Goal: Transaction & Acquisition: Purchase product/service

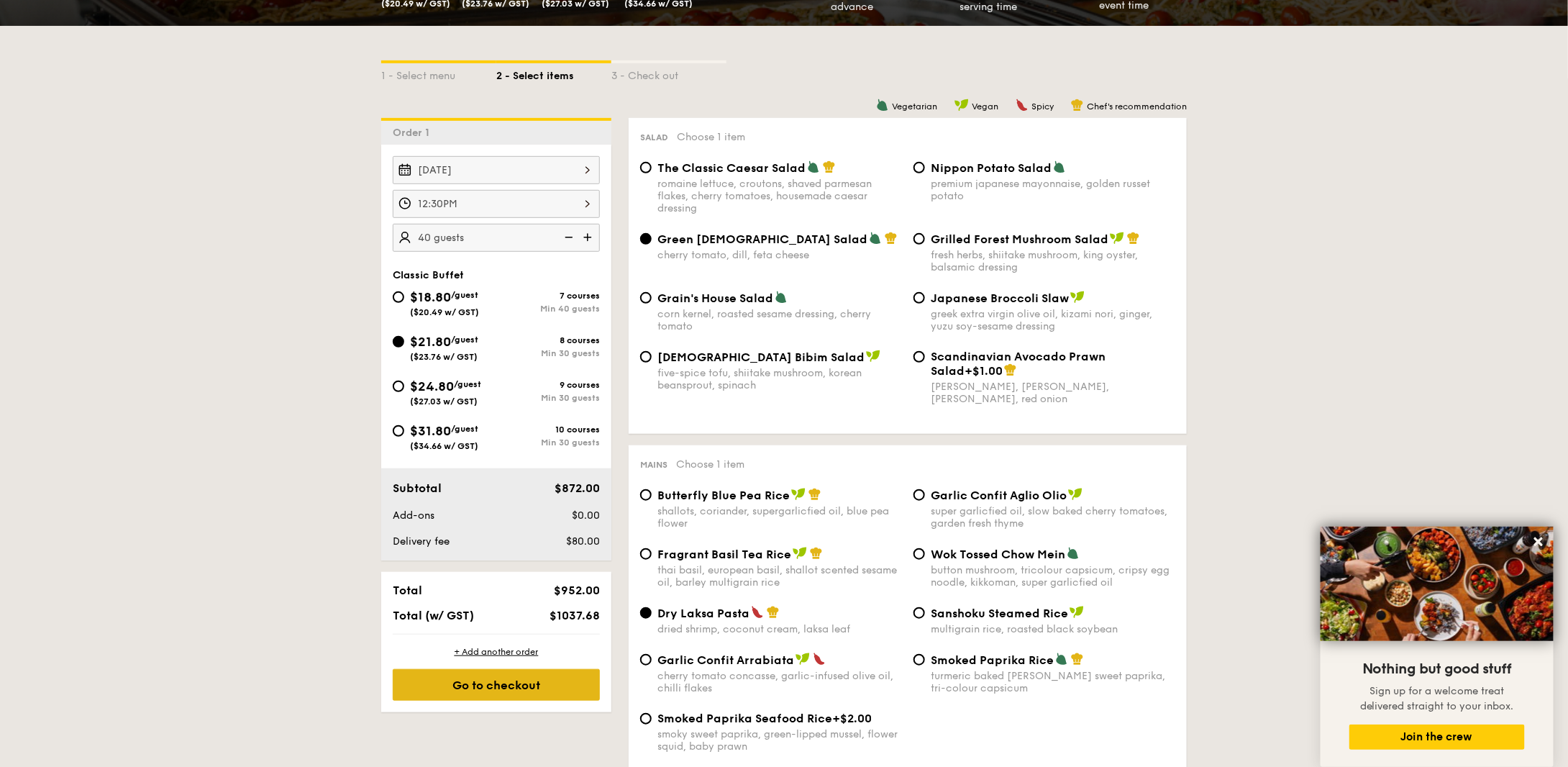
click at [467, 685] on div "Go to checkout" at bounding box center [497, 686] width 207 height 32
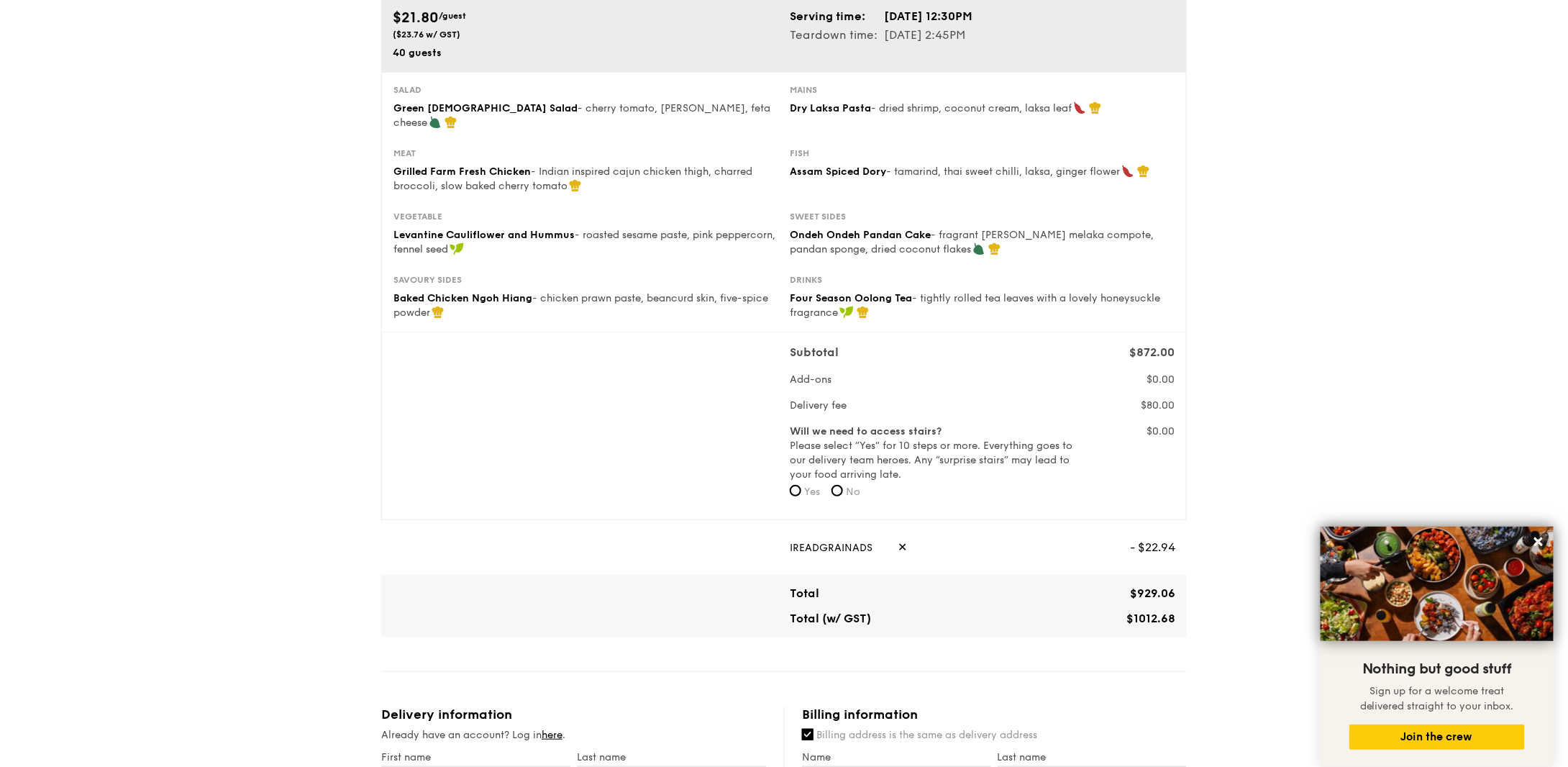
scroll to position [72, 0]
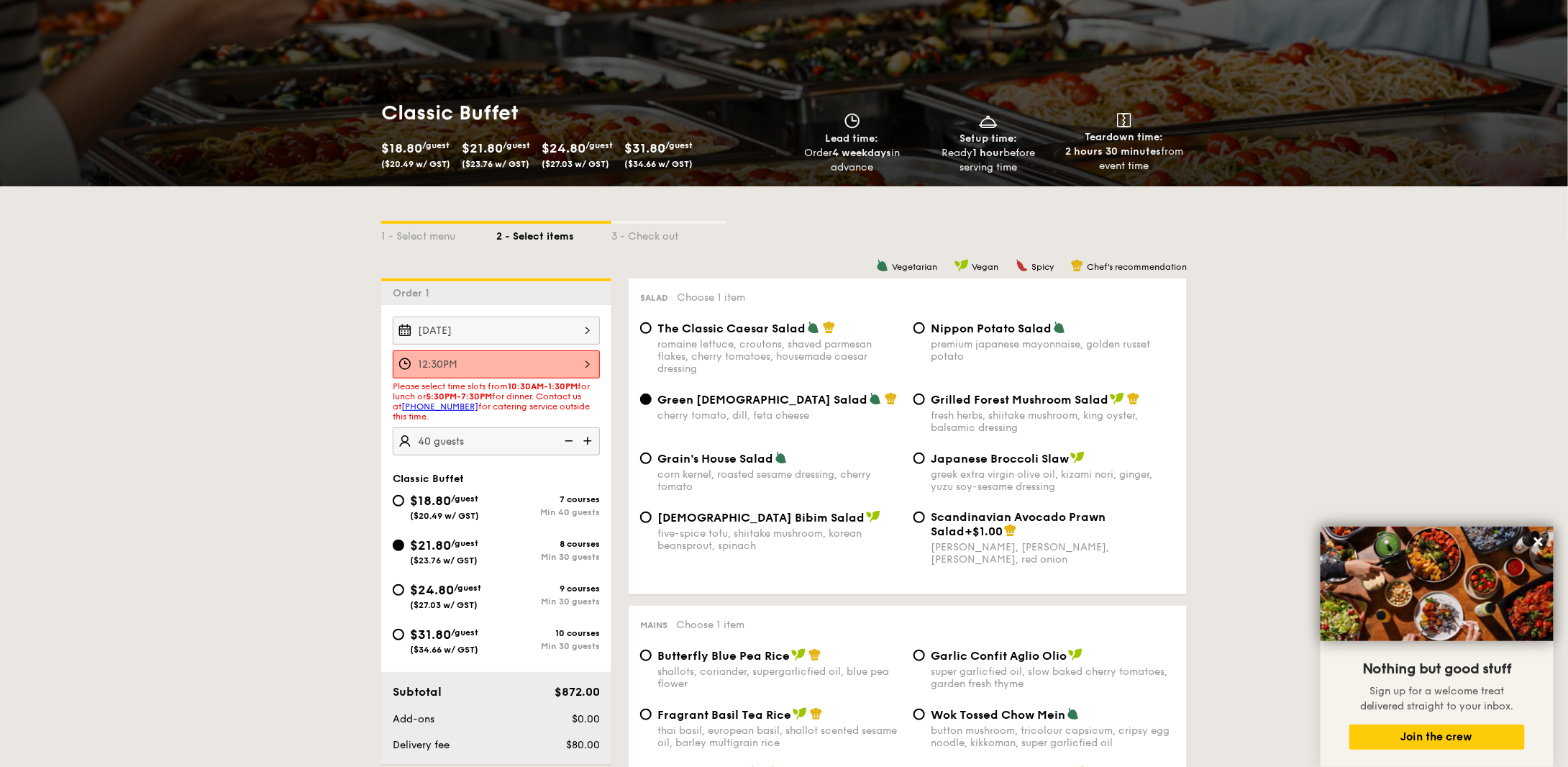
scroll to position [144, 0]
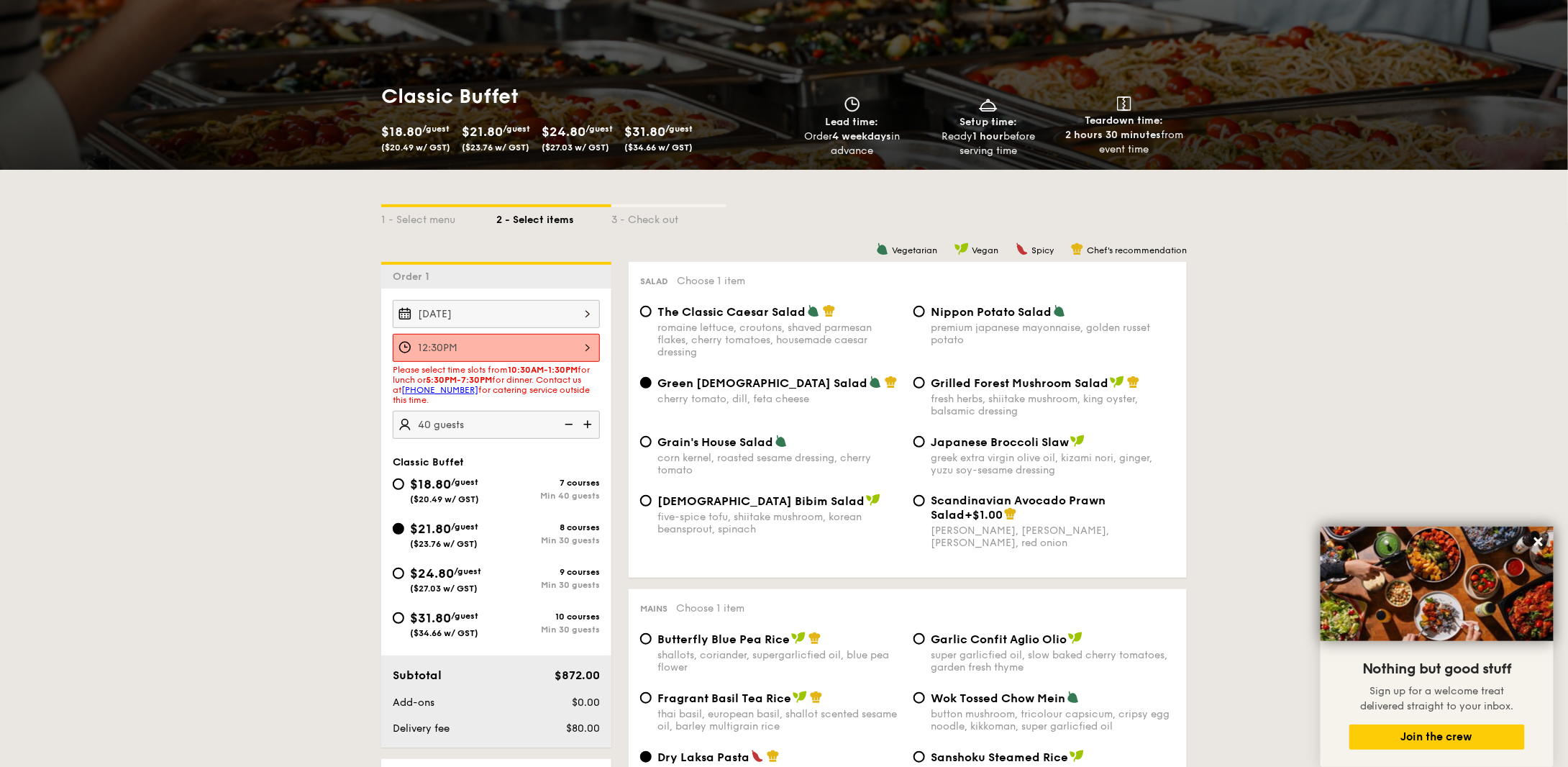
click at [479, 346] on div "12:30PM" at bounding box center [497, 347] width 207 height 28
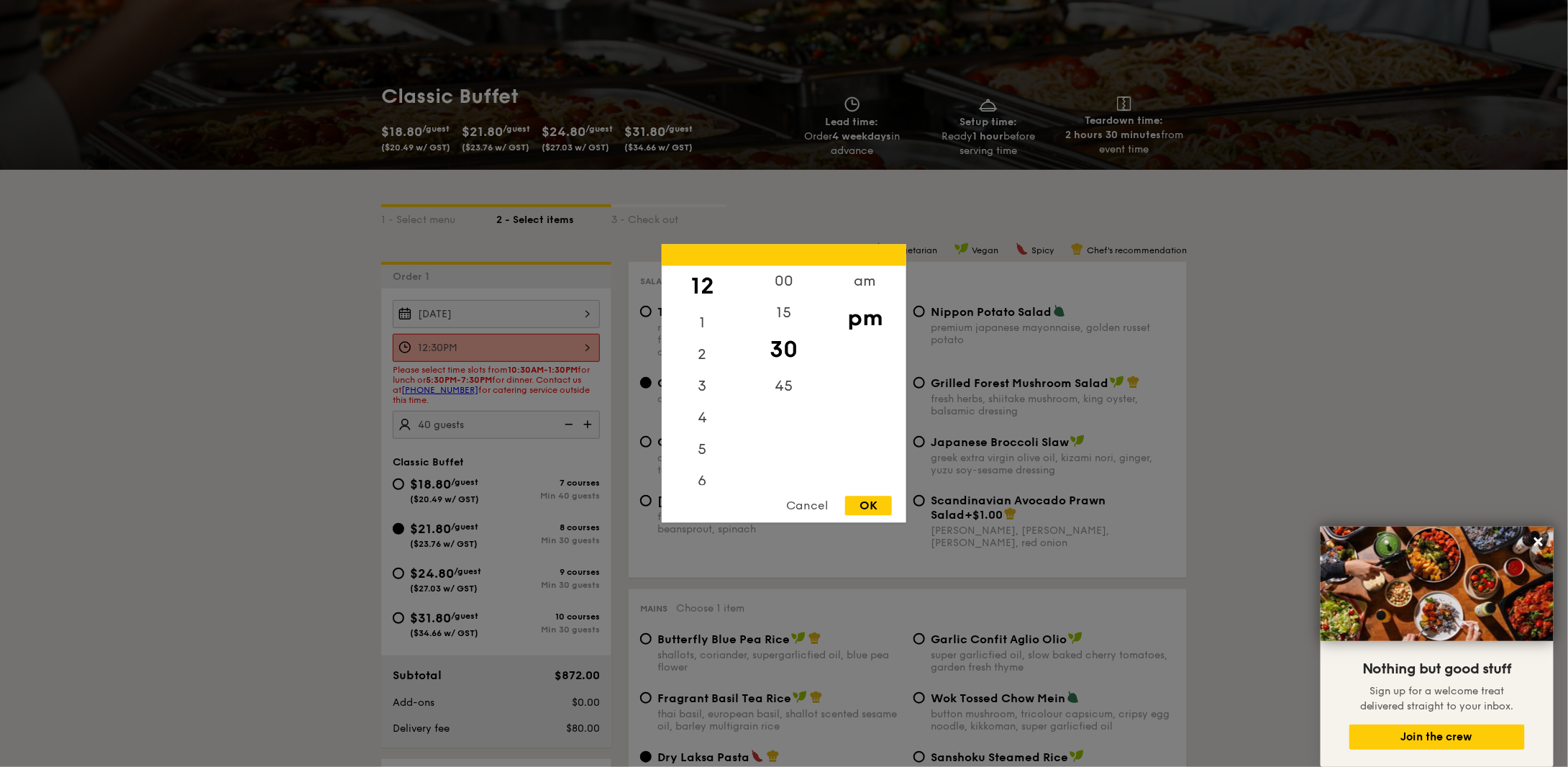
click at [879, 509] on div "OK" at bounding box center [868, 507] width 46 height 20
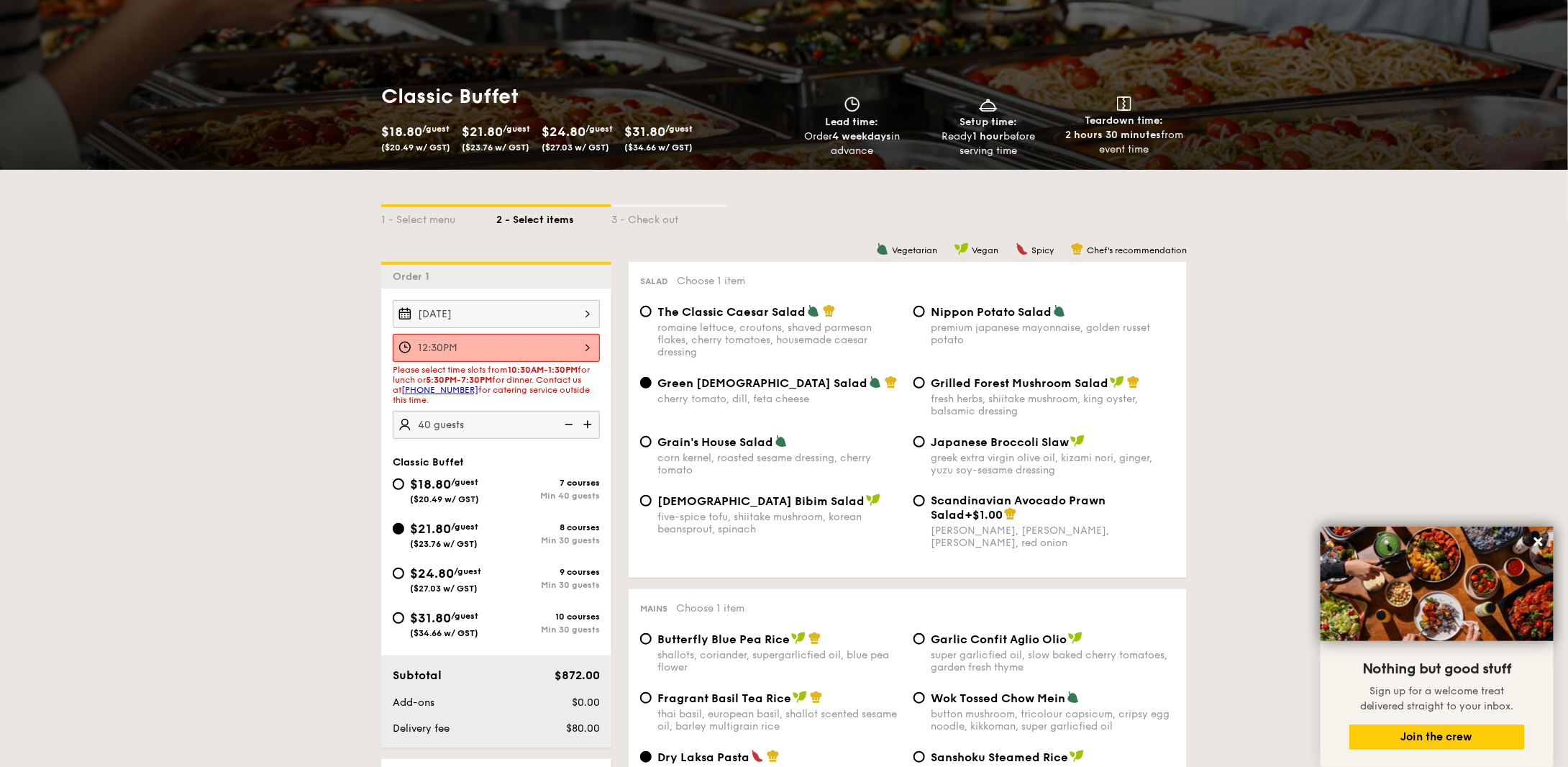
click at [574, 351] on div "12:30PM" at bounding box center [497, 347] width 207 height 28
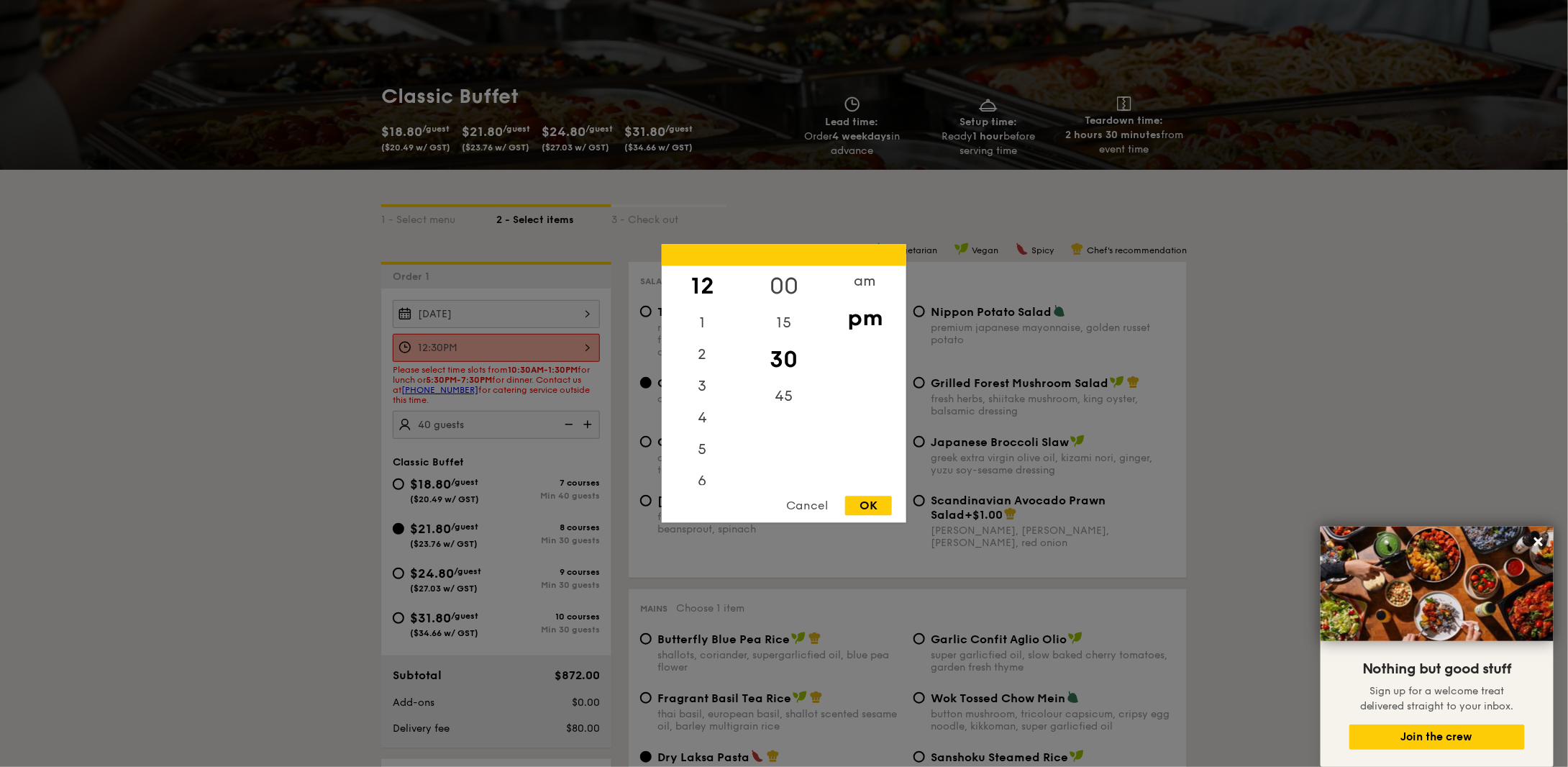
click at [771, 286] on div "00" at bounding box center [784, 287] width 81 height 42
click at [870, 502] on div "OK" at bounding box center [868, 507] width 46 height 20
type input "12:00PM"
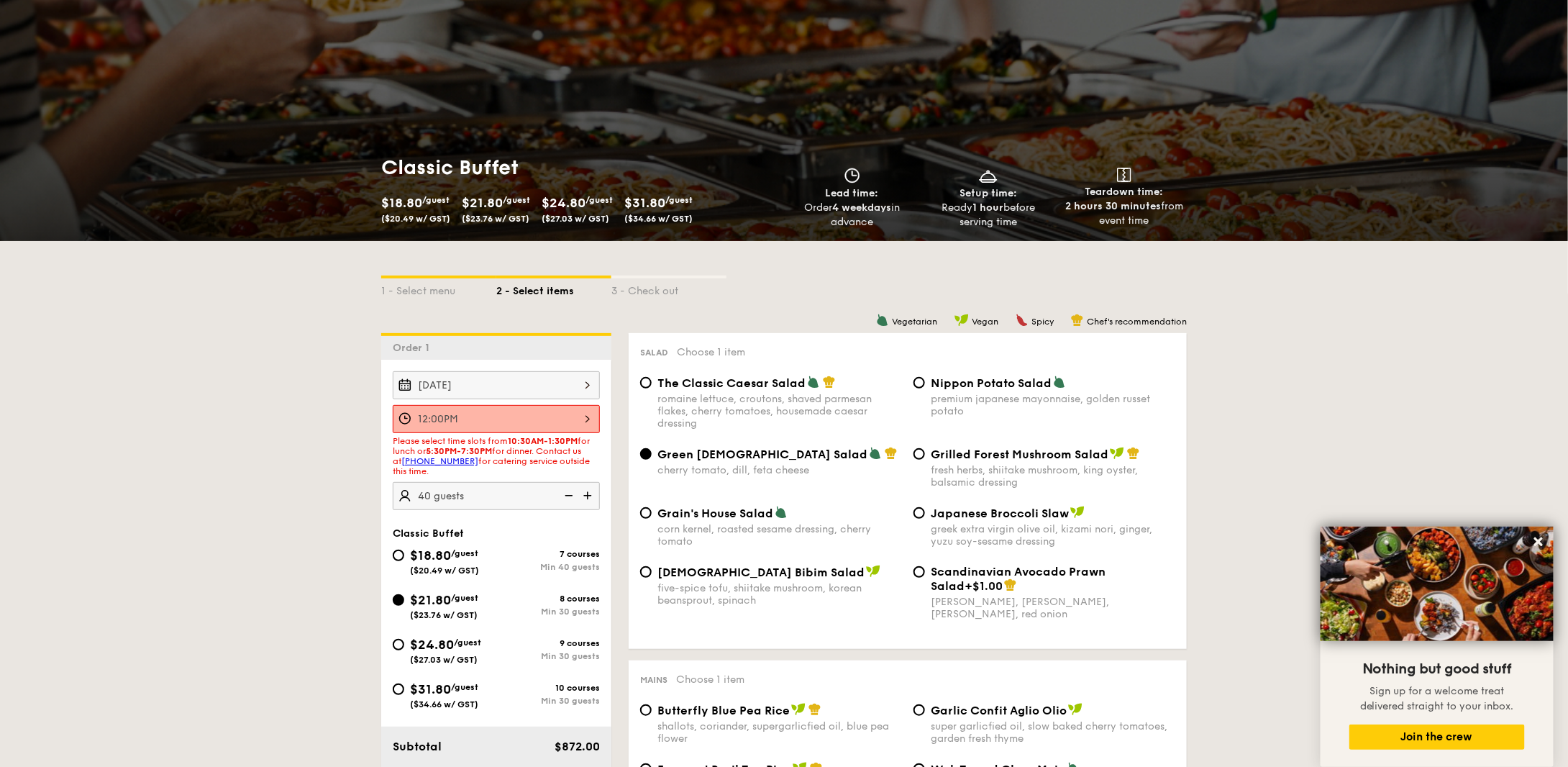
scroll to position [72, 0]
